Goal: Task Accomplishment & Management: Complete application form

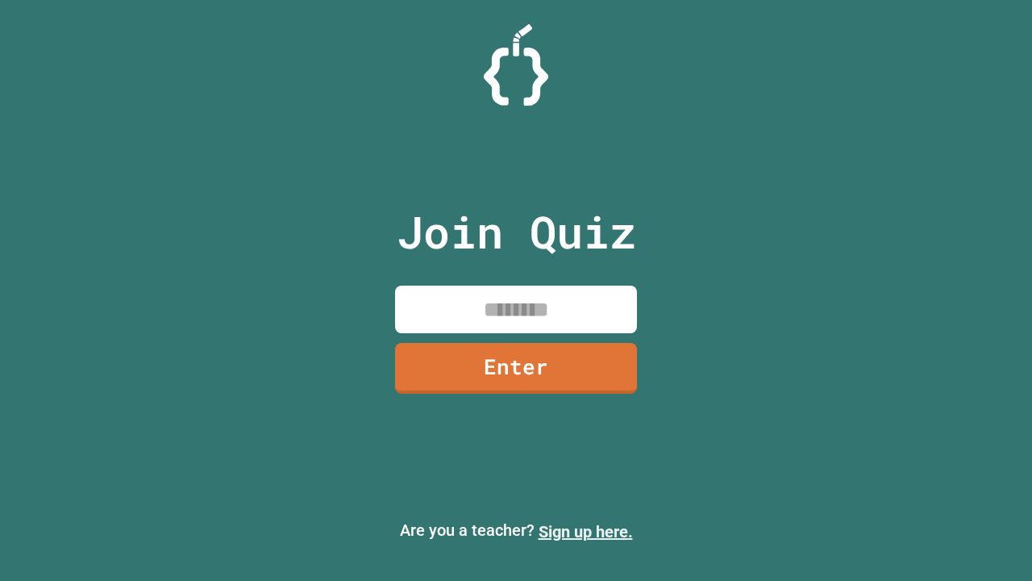
click at [586, 531] on link "Sign up here." at bounding box center [586, 531] width 94 height 19
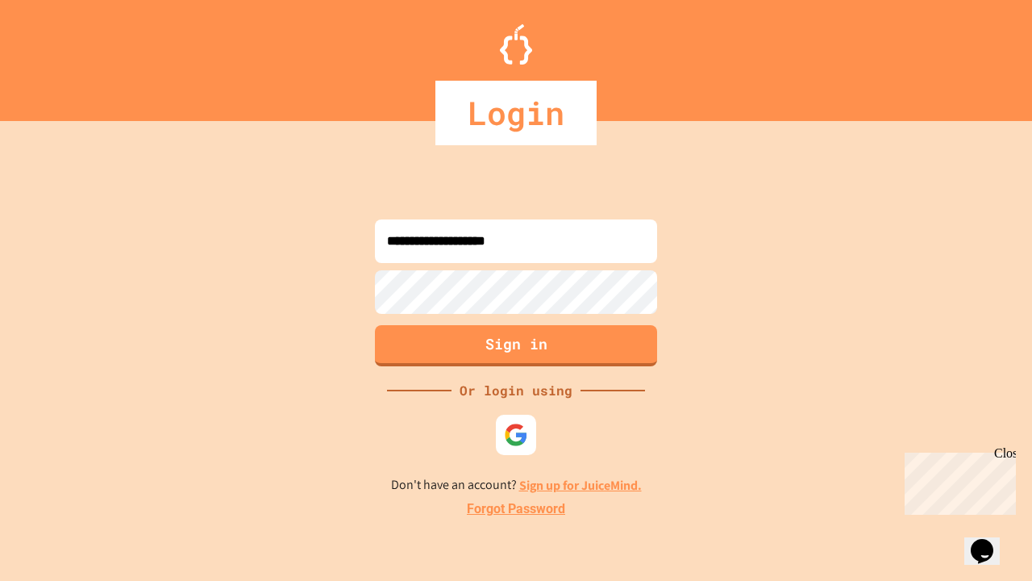
type input "**********"
